Goal: Information Seeking & Learning: Learn about a topic

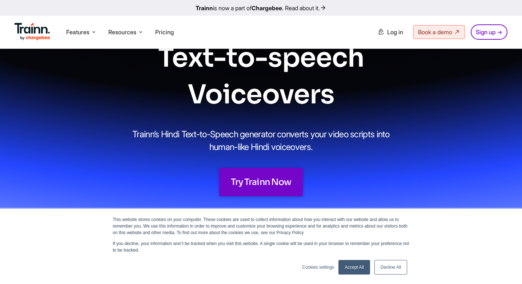
scroll to position [85, 0]
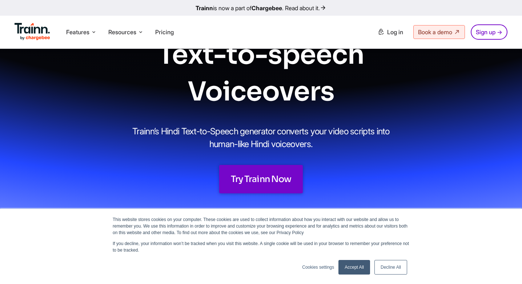
click at [398, 266] on link "Decline All" at bounding box center [390, 267] width 33 height 15
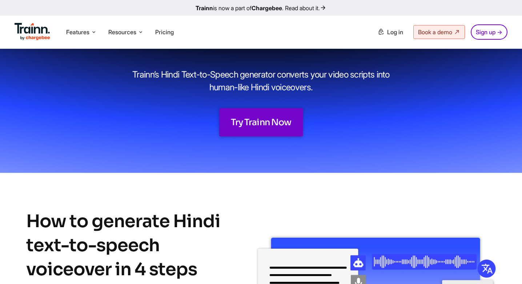
scroll to position [0, 0]
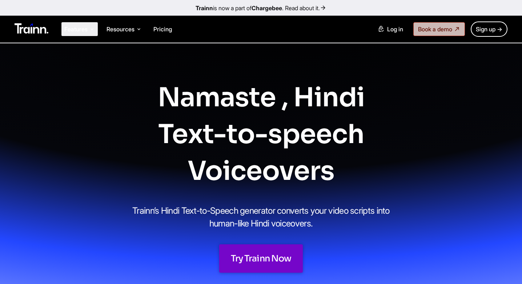
click at [86, 32] on span "Features" at bounding box center [75, 29] width 23 height 8
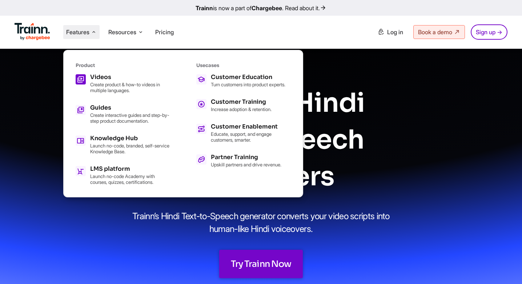
click at [118, 84] on p "Create product & how-to videos in multiple languages." at bounding box center [130, 87] width 80 height 12
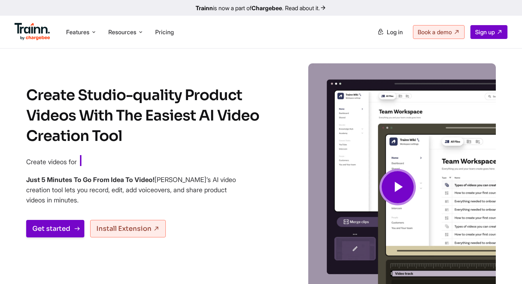
click at [60, 226] on link "Get started" at bounding box center [55, 228] width 58 height 17
